Goal: Transaction & Acquisition: Obtain resource

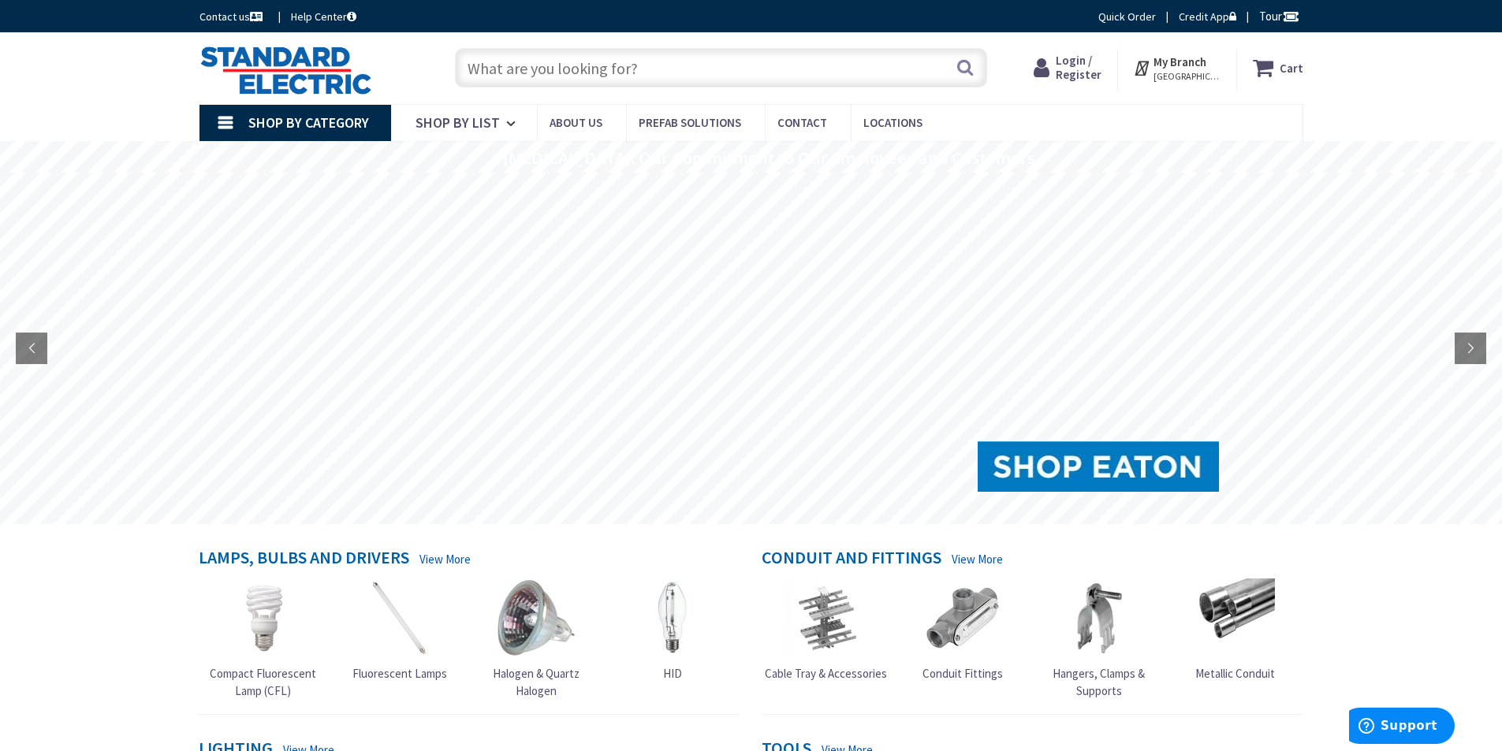
click at [536, 69] on input "text" at bounding box center [721, 67] width 532 height 39
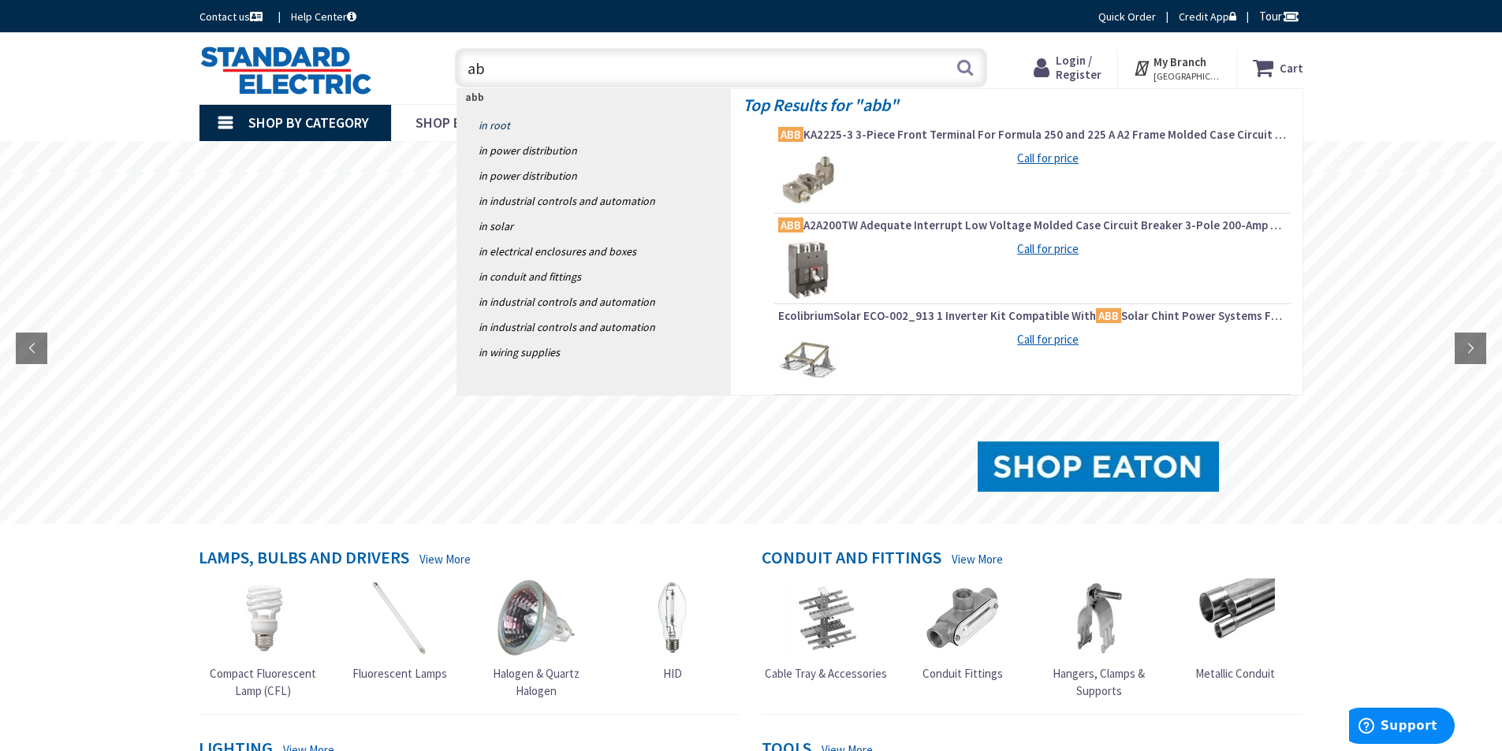
type input "a"
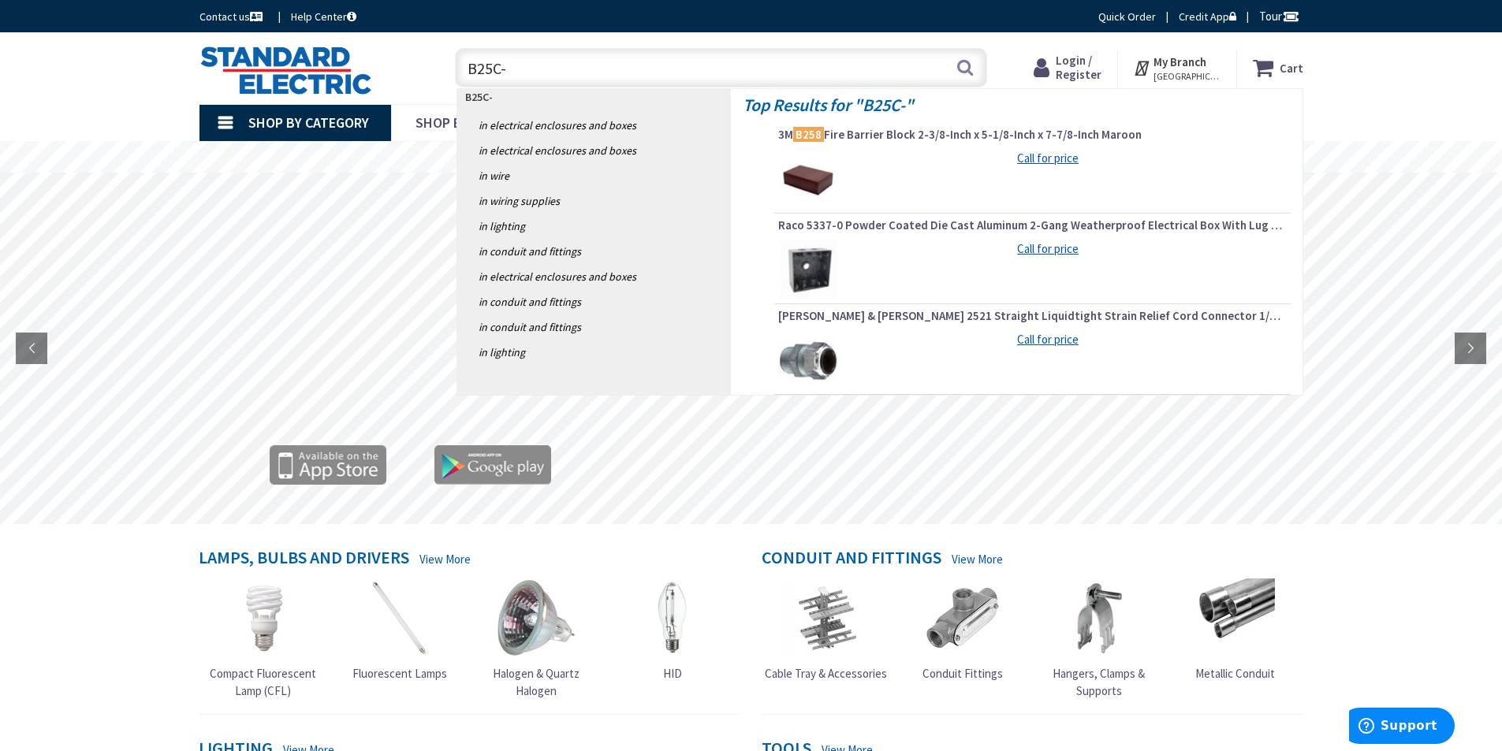
type input "B25C-1"
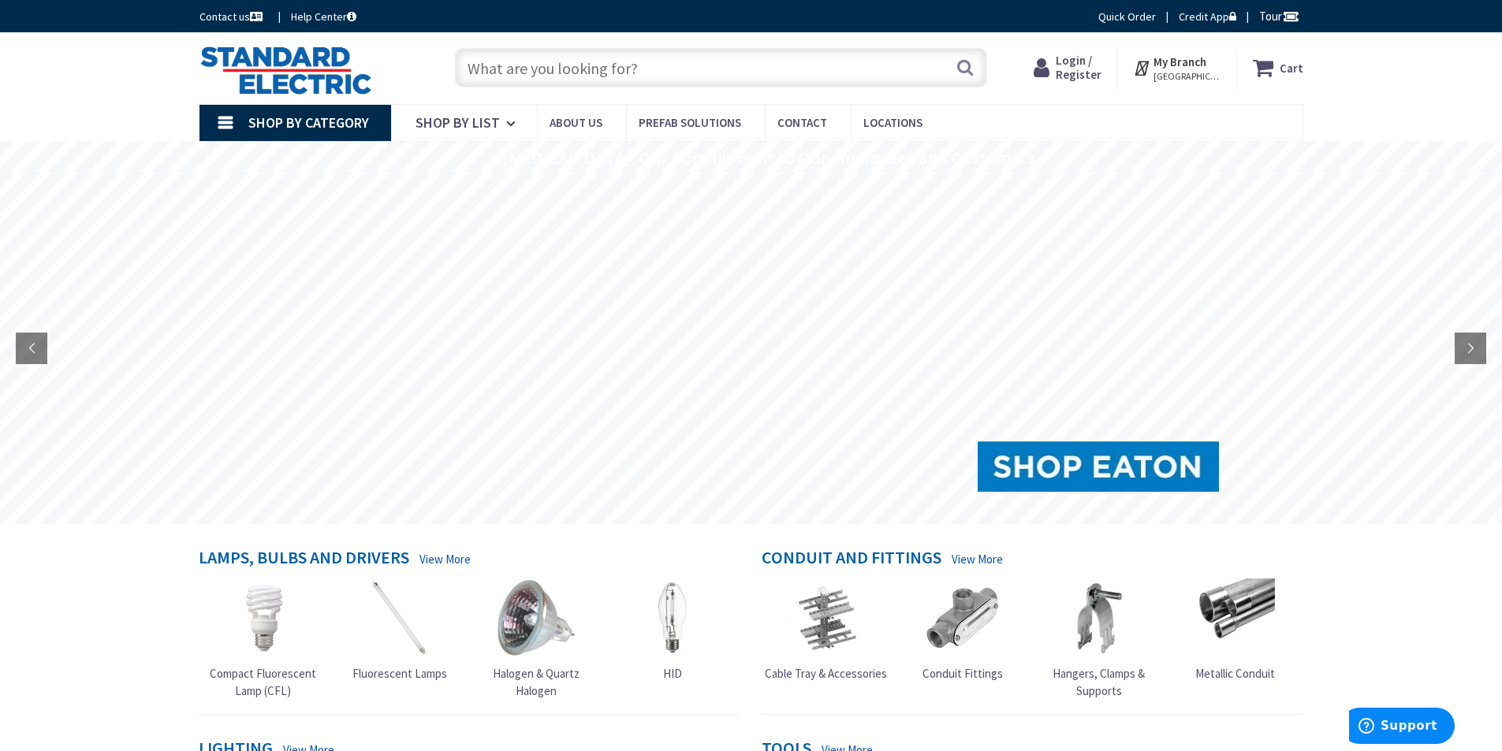
click at [514, 68] on input "text" at bounding box center [721, 67] width 532 height 39
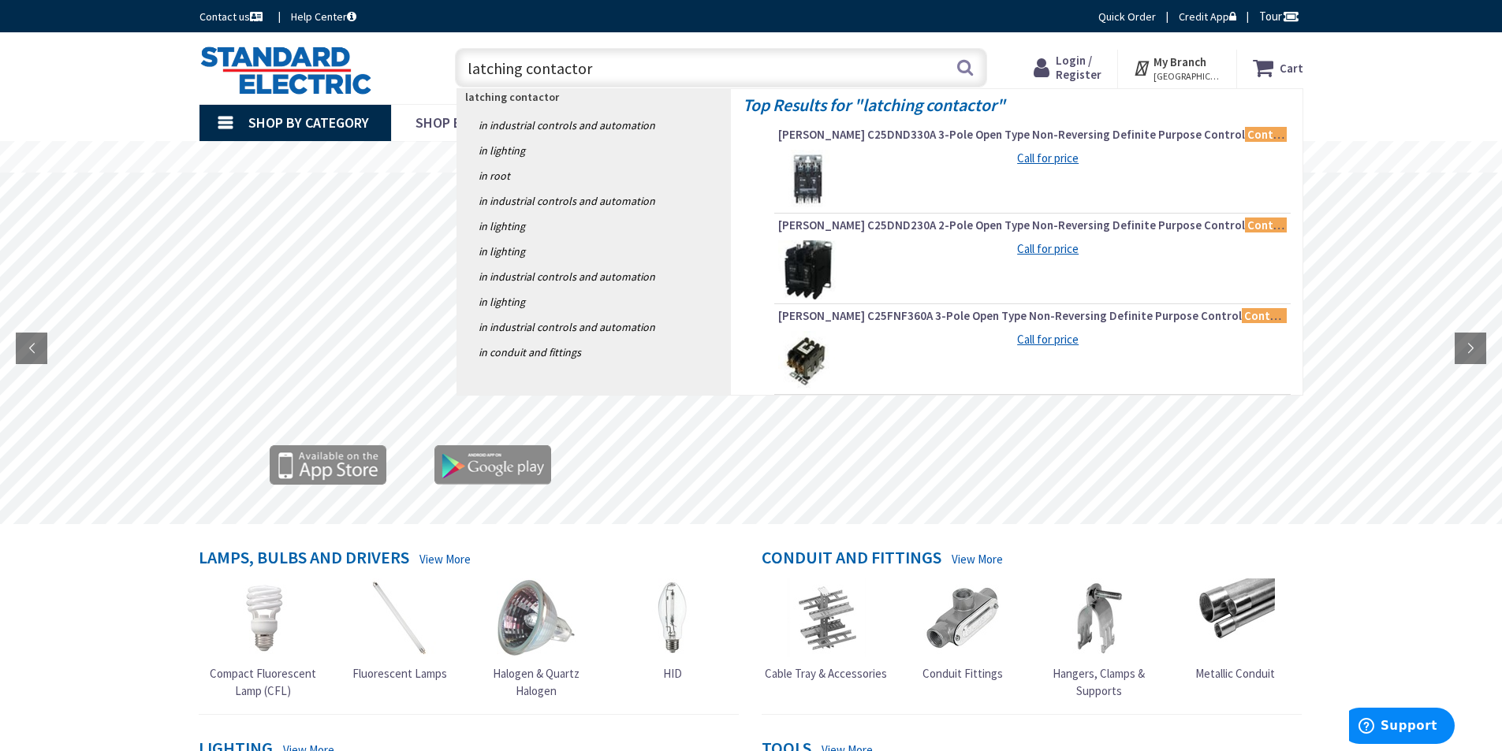
type input "latching contactor"
click at [366, 188] on rs-layer at bounding box center [752, 351] width 1501 height 352
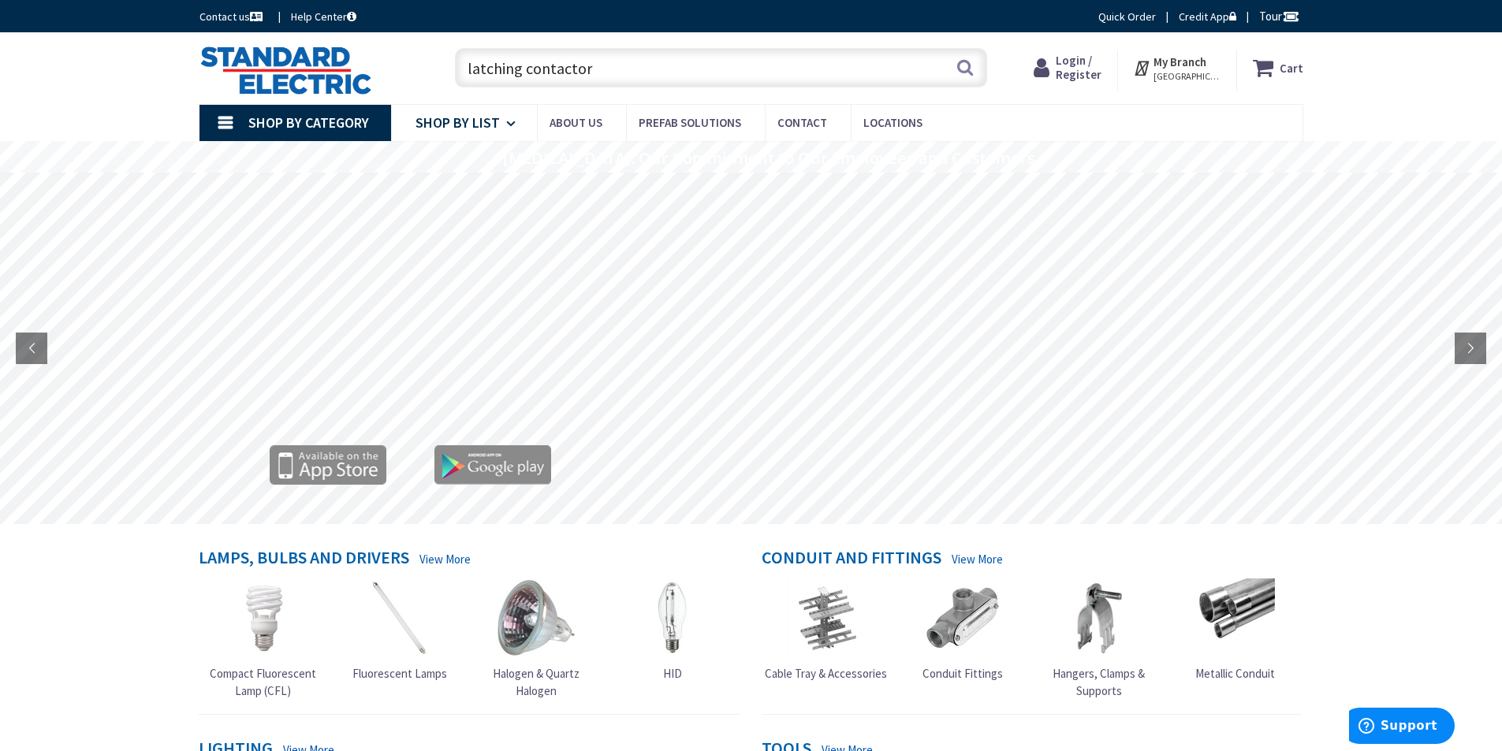
click at [484, 125] on span "Shop By List" at bounding box center [458, 123] width 84 height 18
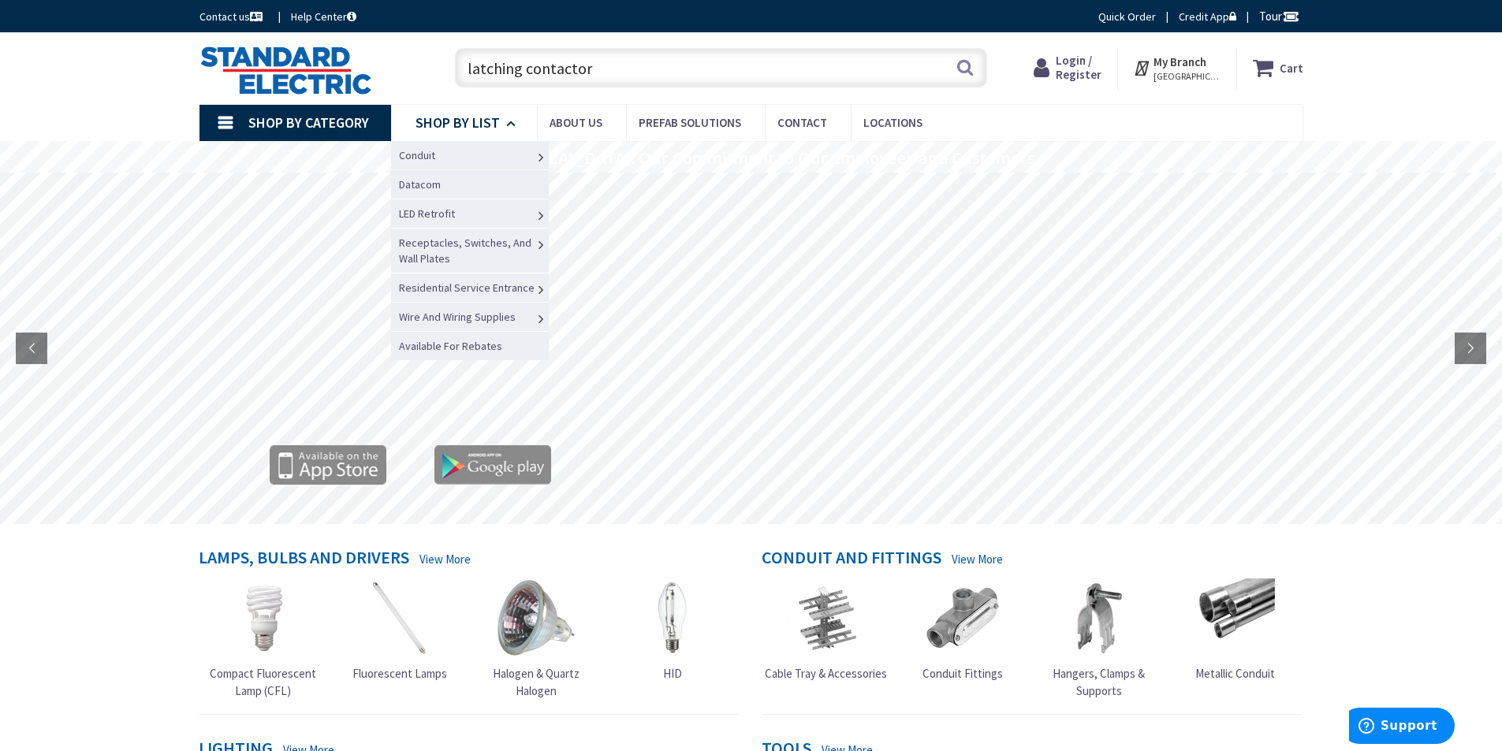
click at [484, 125] on span "Shop By List" at bounding box center [458, 123] width 84 height 18
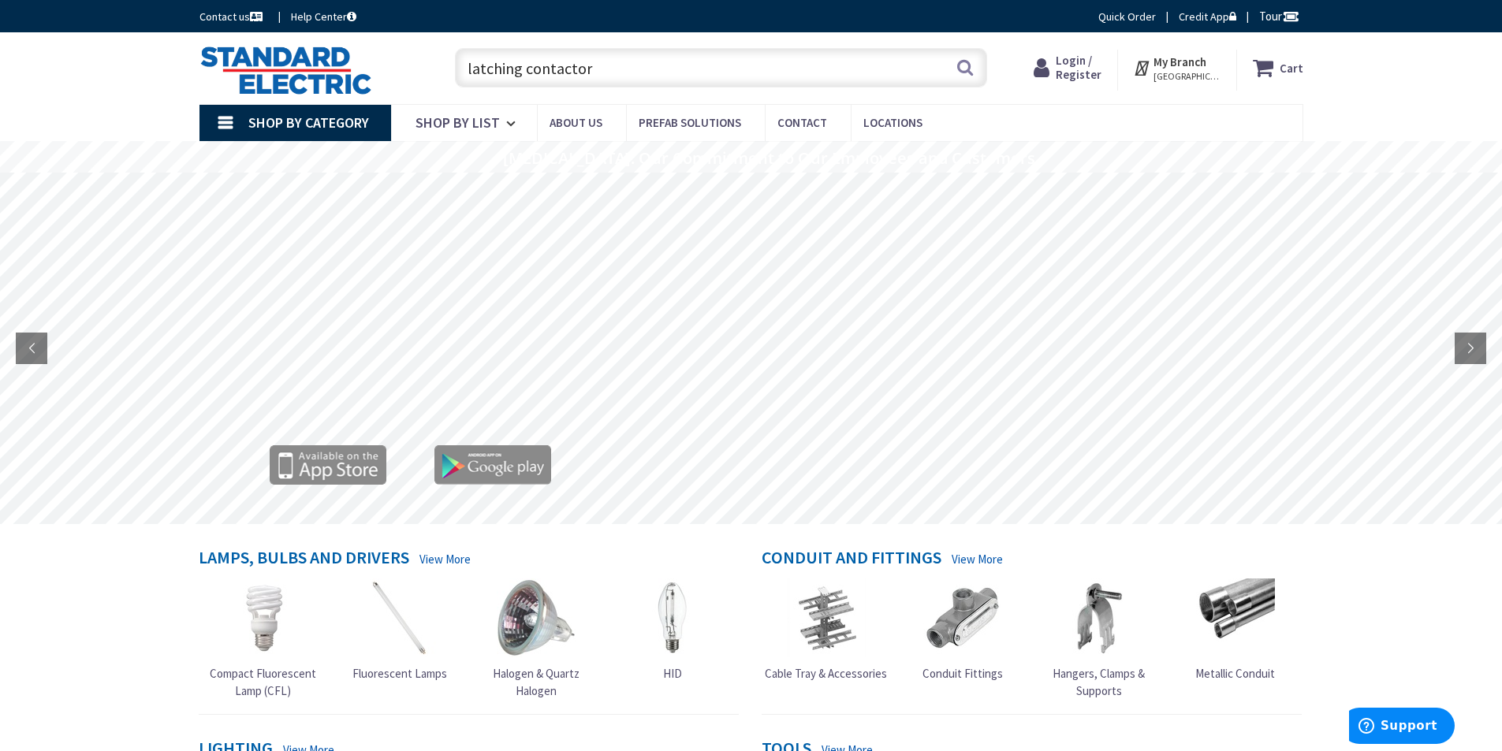
click at [619, 66] on input "latching contactor" at bounding box center [721, 67] width 532 height 39
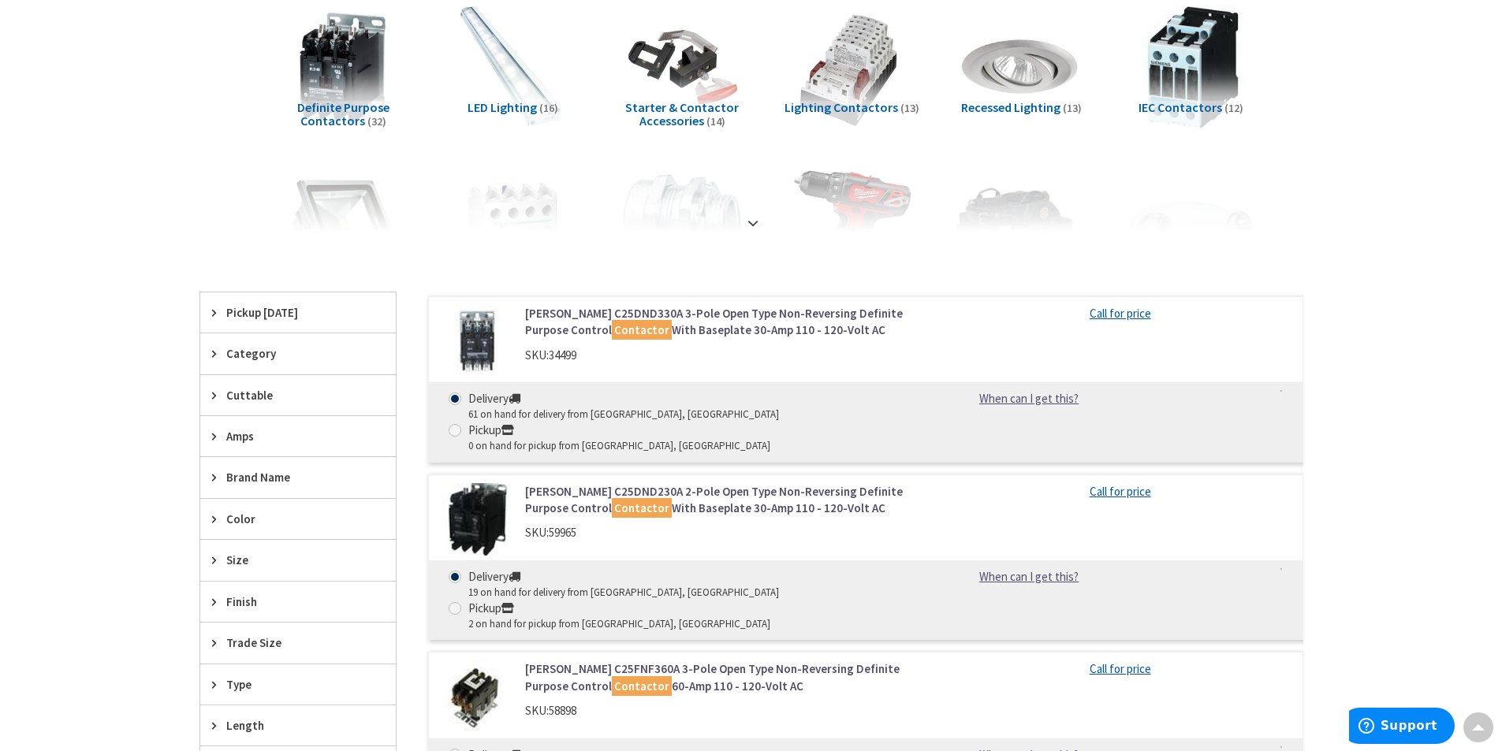
scroll to position [315, 0]
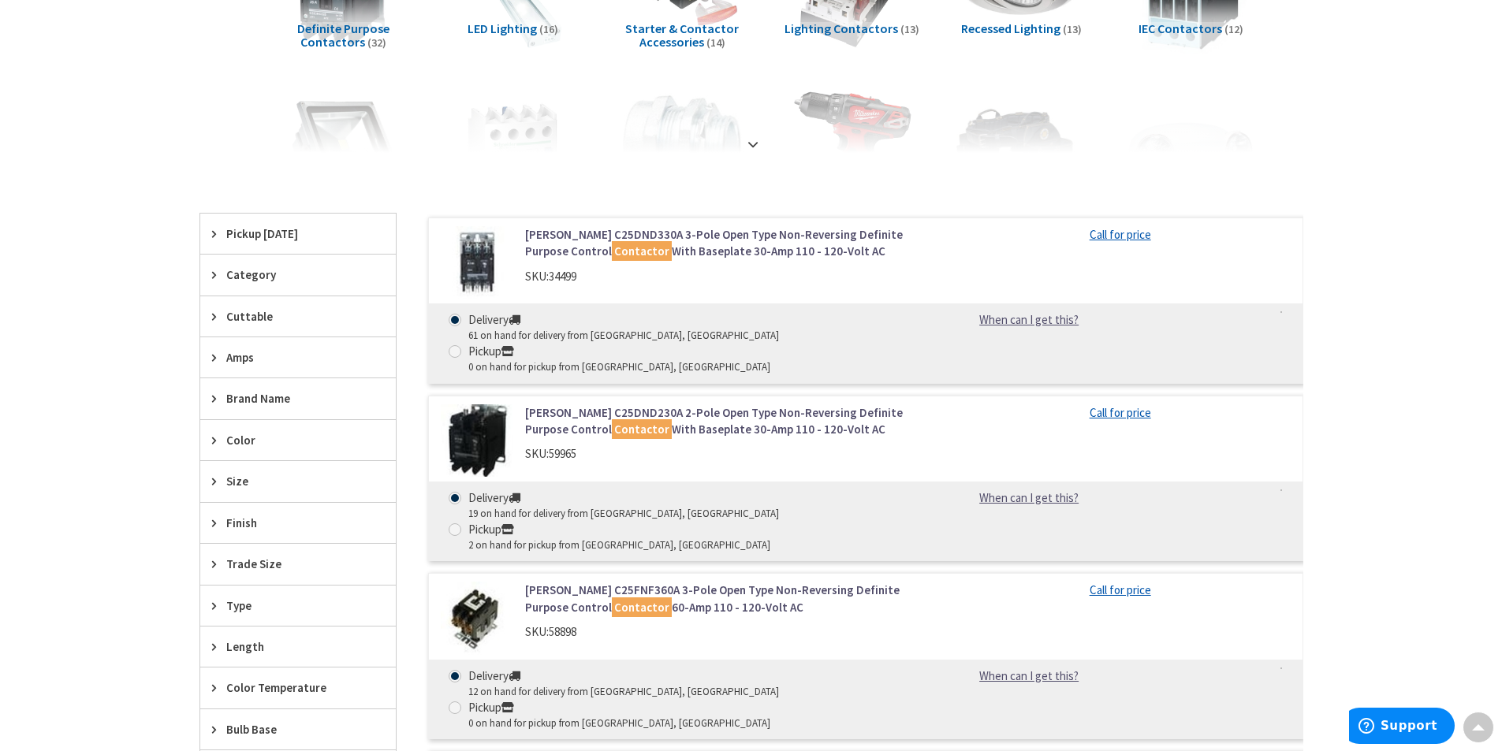
click at [216, 398] on icon at bounding box center [218, 399] width 12 height 12
click at [270, 434] on input "search" at bounding box center [298, 432] width 196 height 24
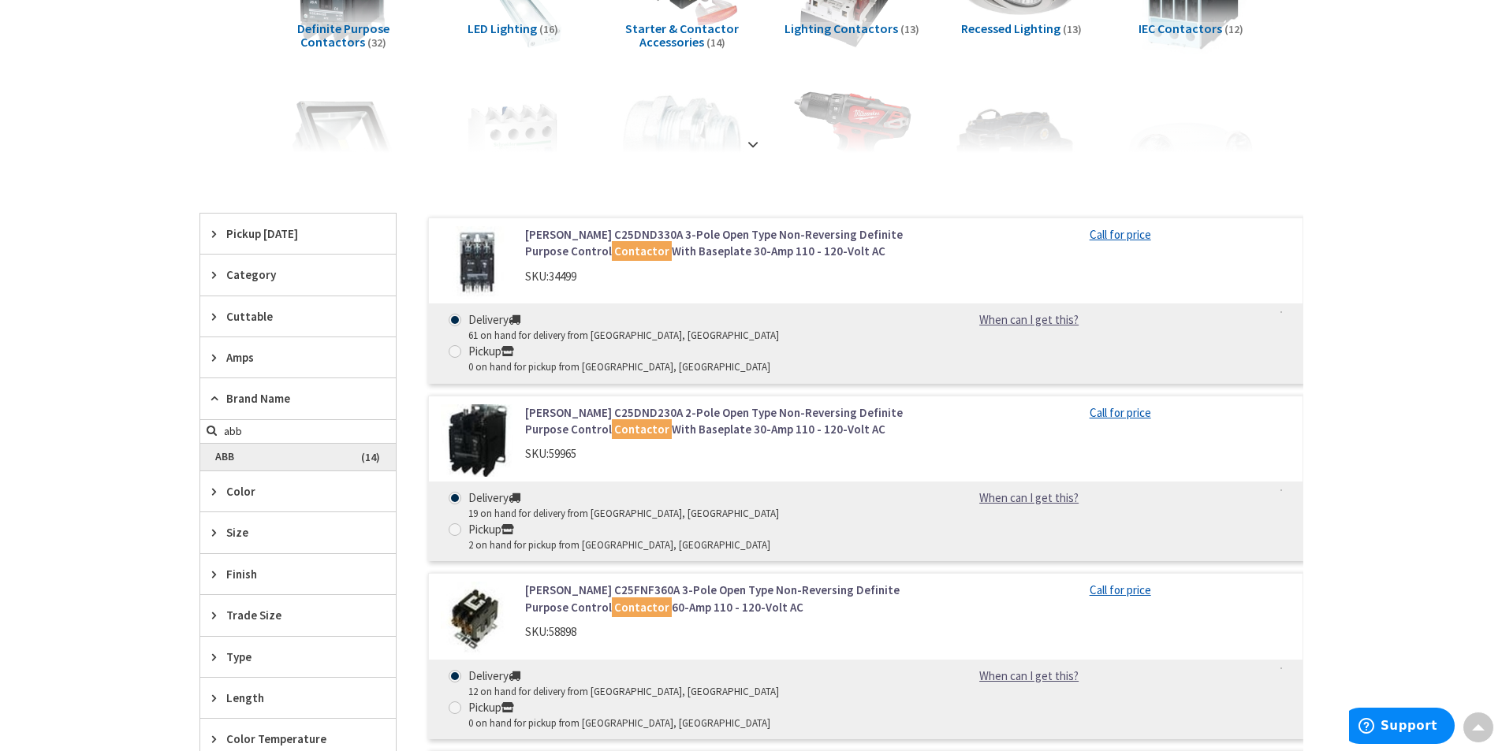
type input "abb"
click at [238, 458] on span "ABB" at bounding box center [298, 457] width 196 height 27
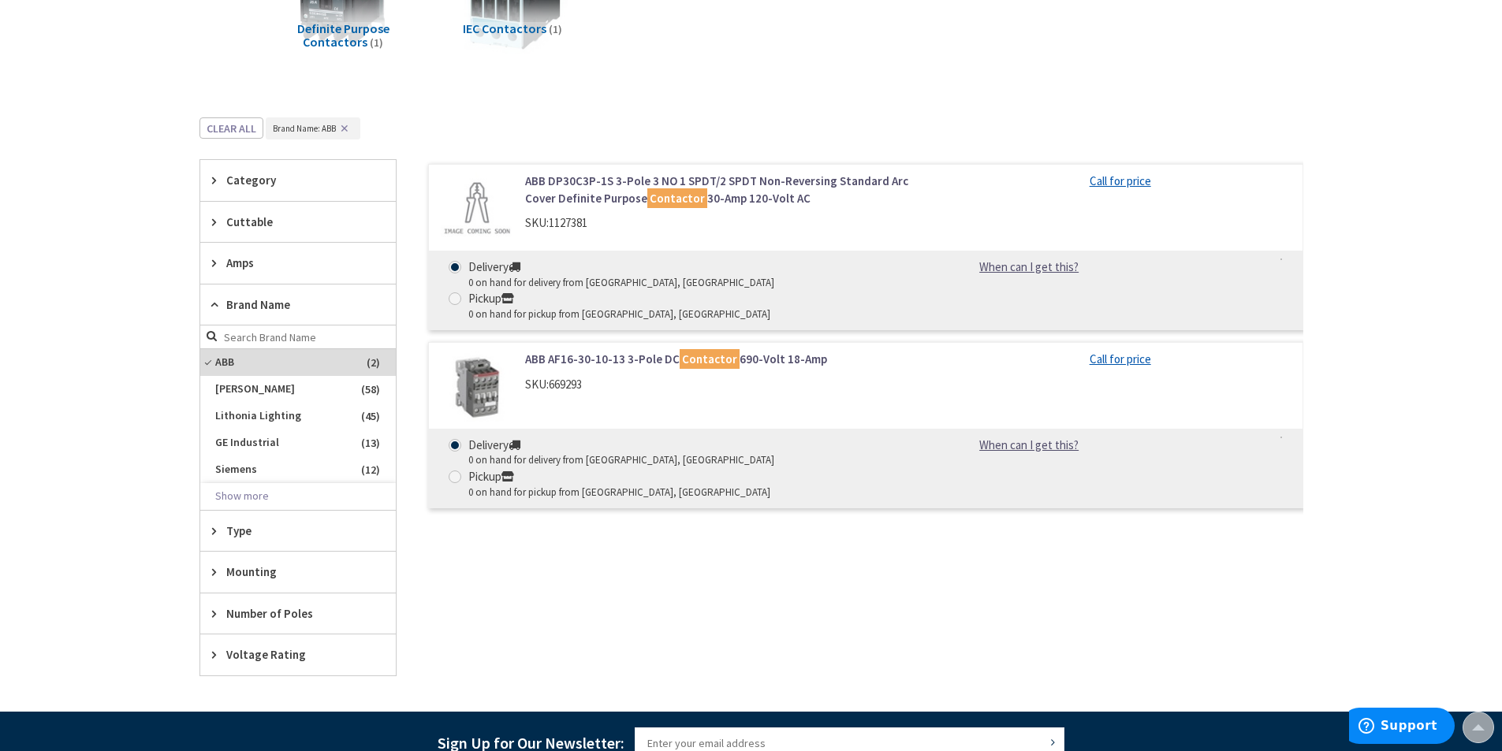
click at [565, 351] on link "ABB AF16-30-10-13 3-Pole DC Contactor 690-Volt 18-Amp" at bounding box center [725, 359] width 401 height 17
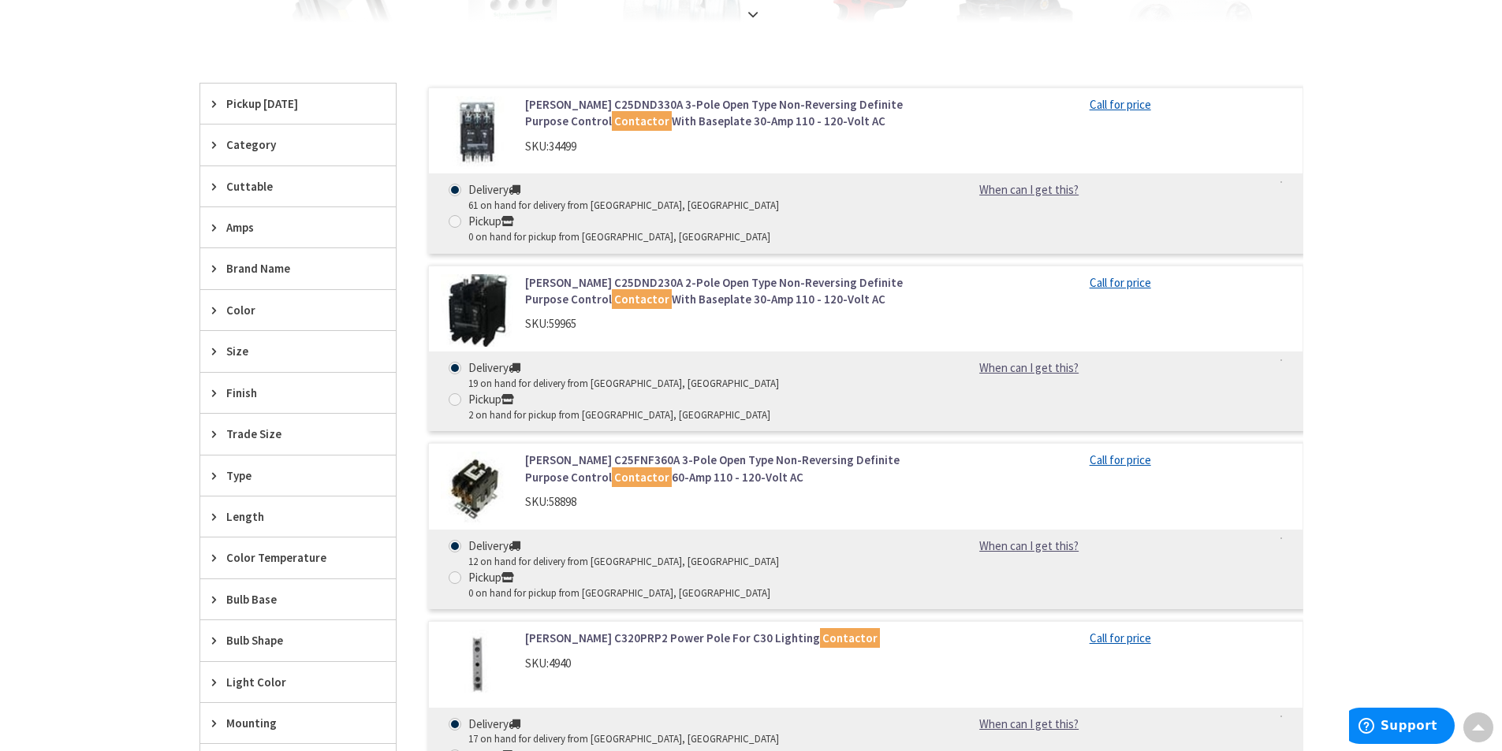
click at [212, 265] on icon at bounding box center [218, 269] width 12 height 12
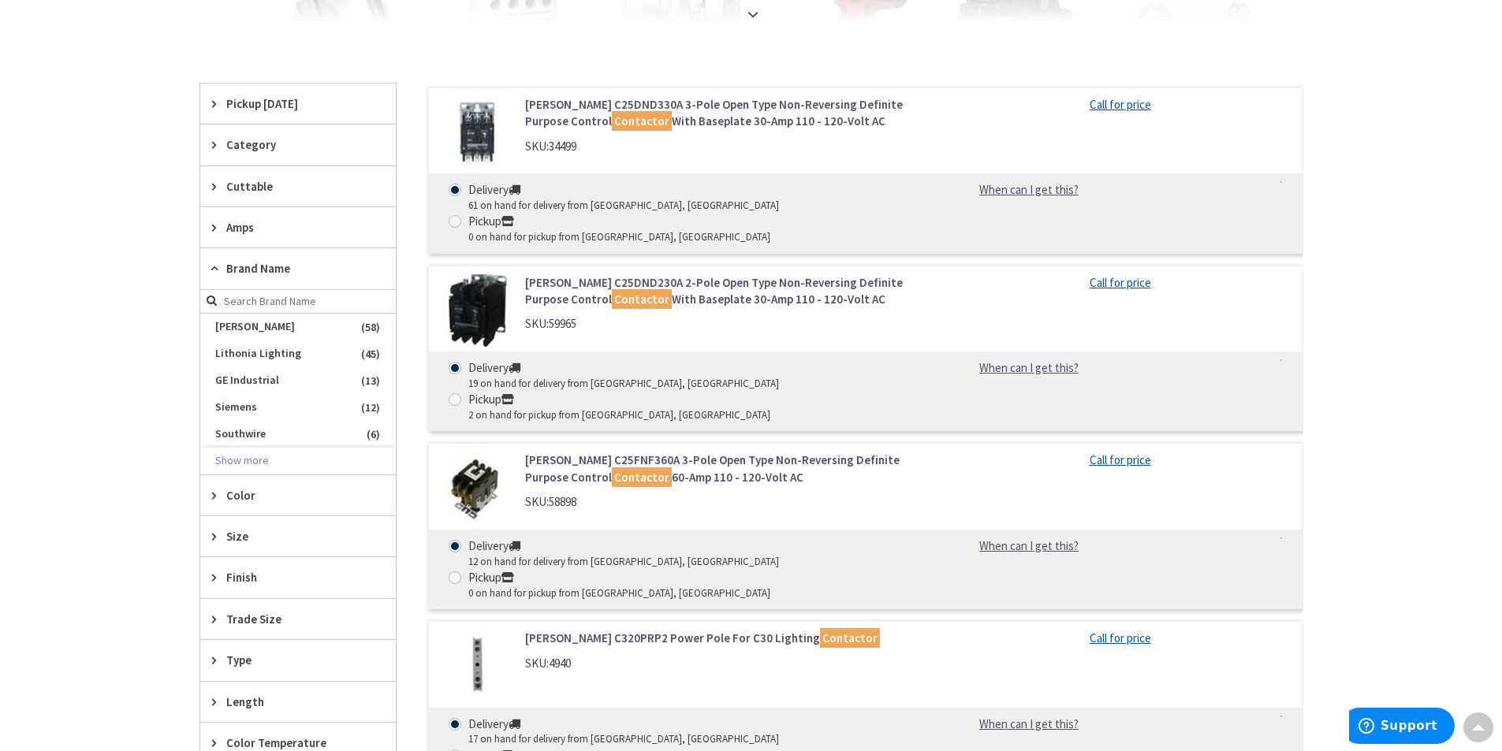
click at [228, 304] on input "search" at bounding box center [298, 302] width 196 height 24
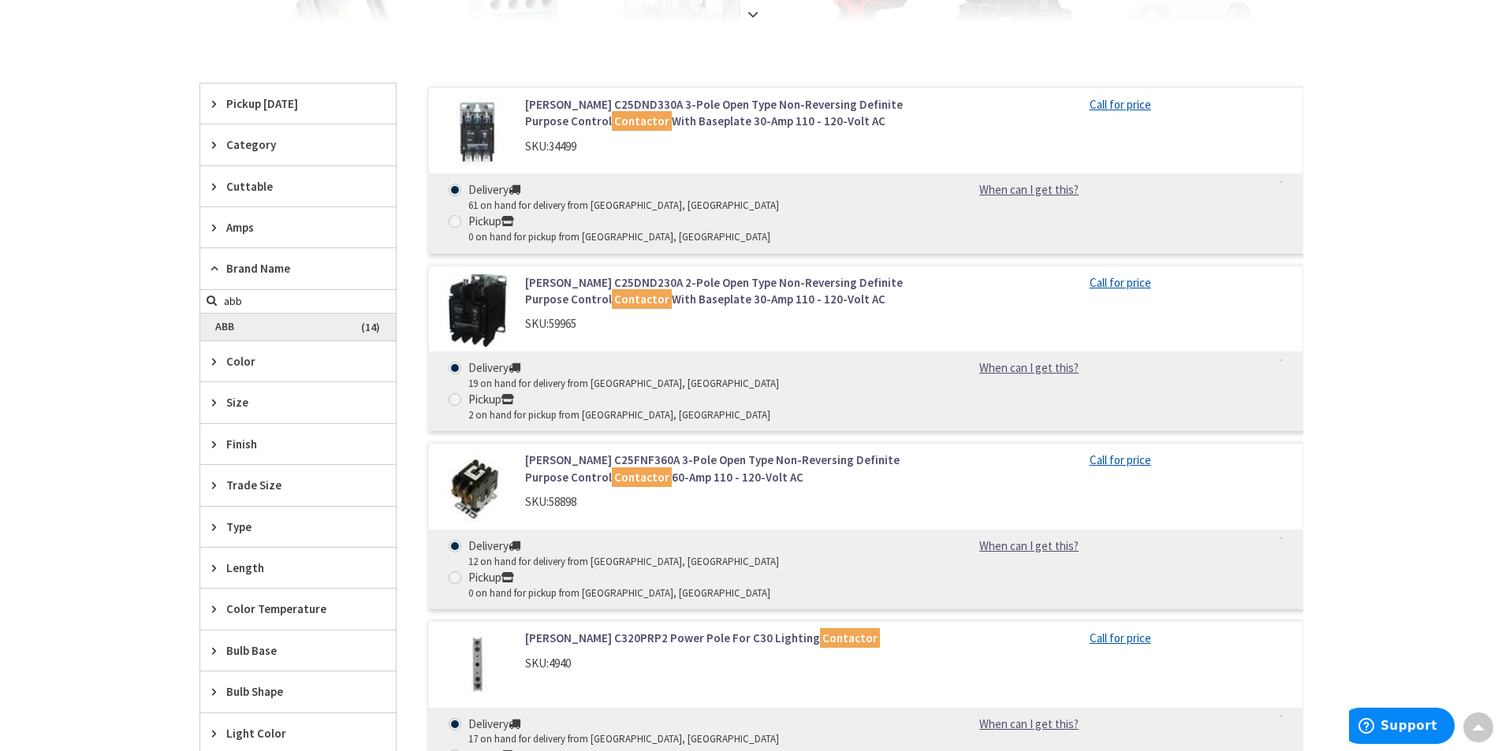
type input "abb"
click at [229, 333] on span "ABB" at bounding box center [298, 327] width 196 height 27
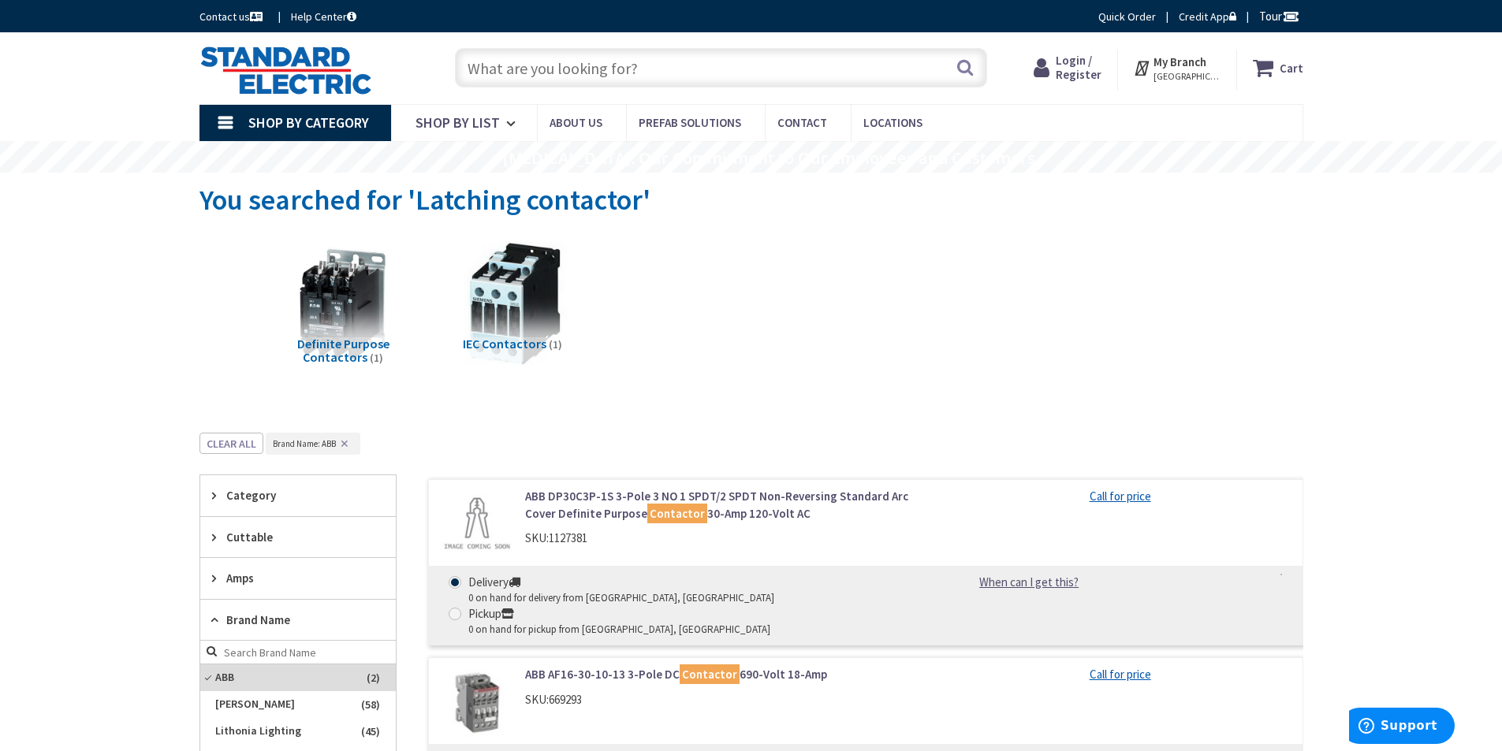
click at [231, 17] on link "Contact us" at bounding box center [233, 17] width 66 height 16
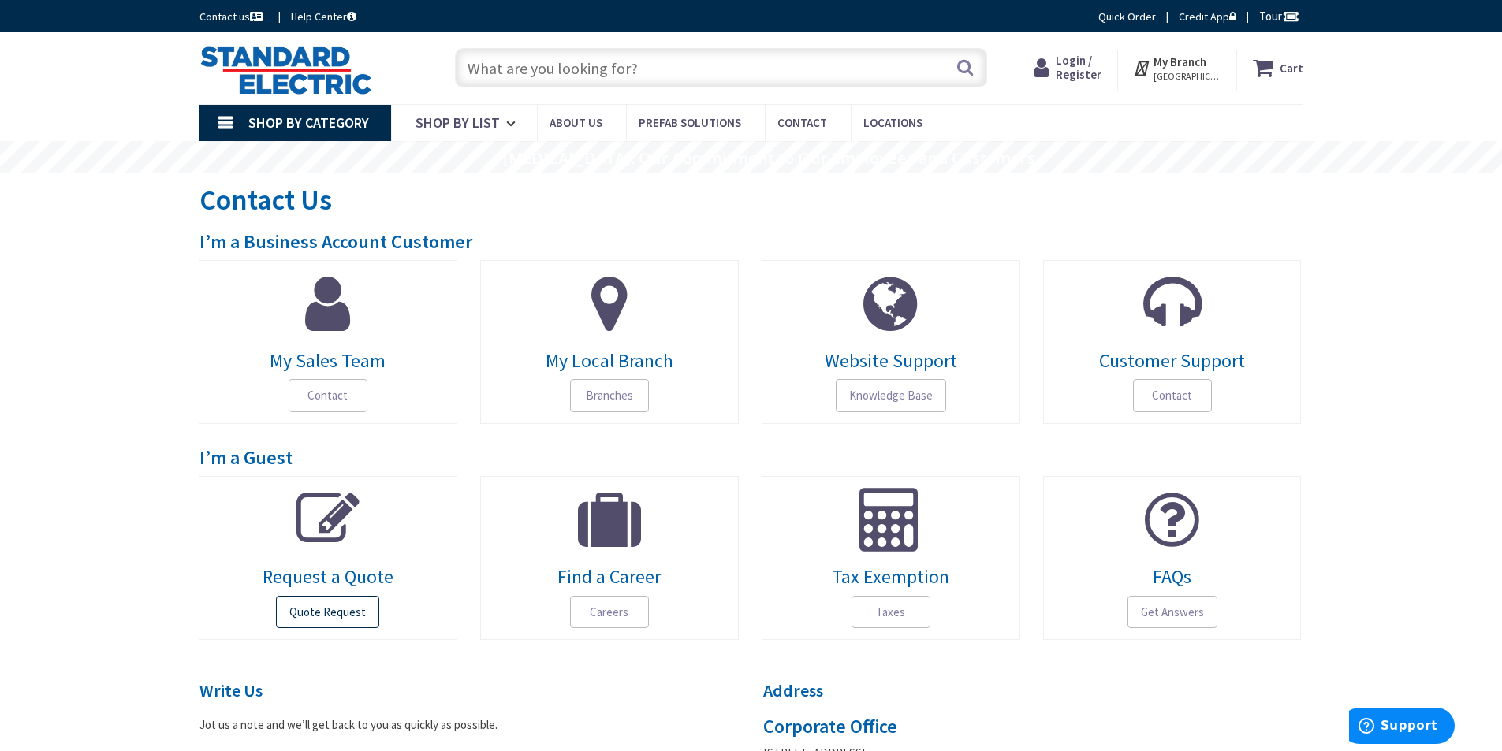
click at [317, 611] on span "Quote Request" at bounding box center [327, 612] width 103 height 33
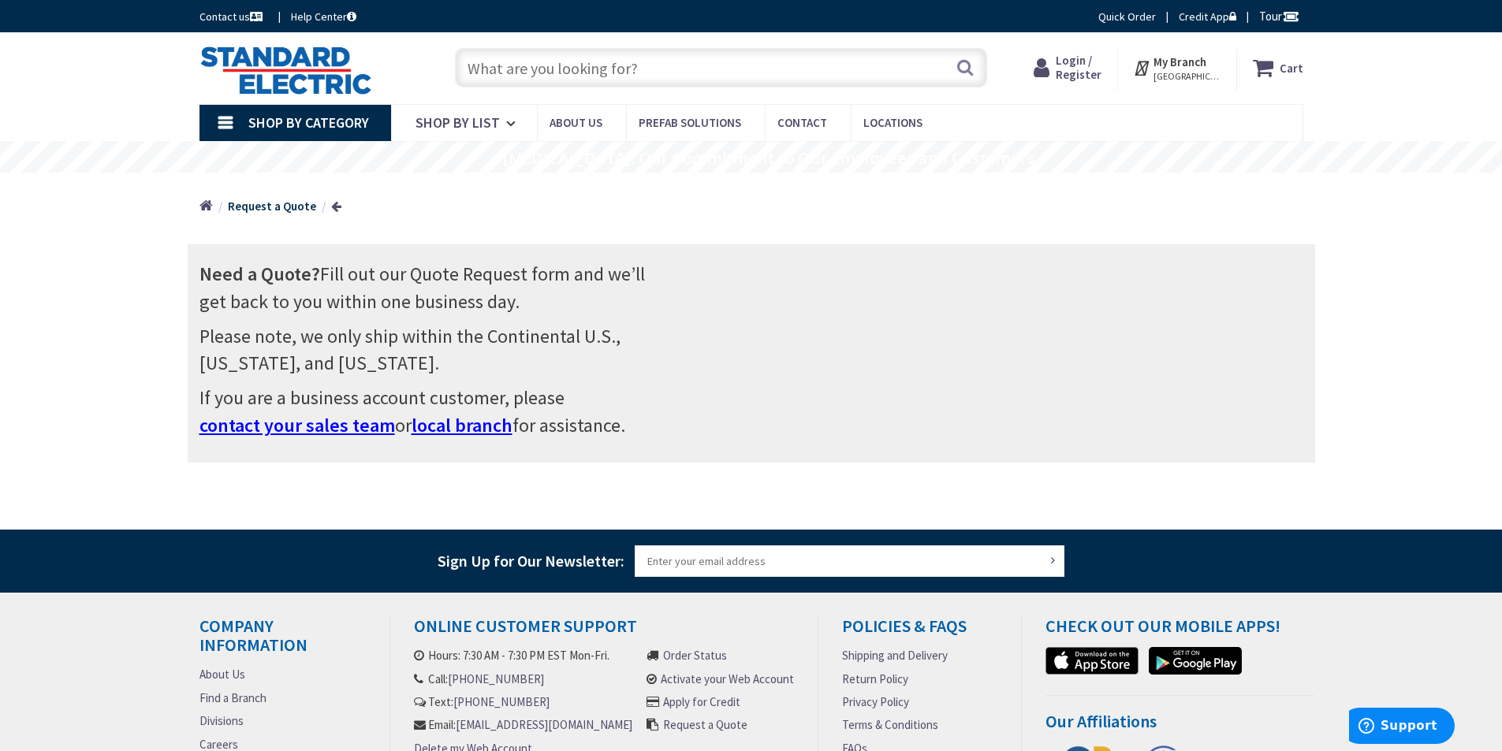
scroll to position [259, 0]
